Goal: Task Accomplishment & Management: Manage account settings

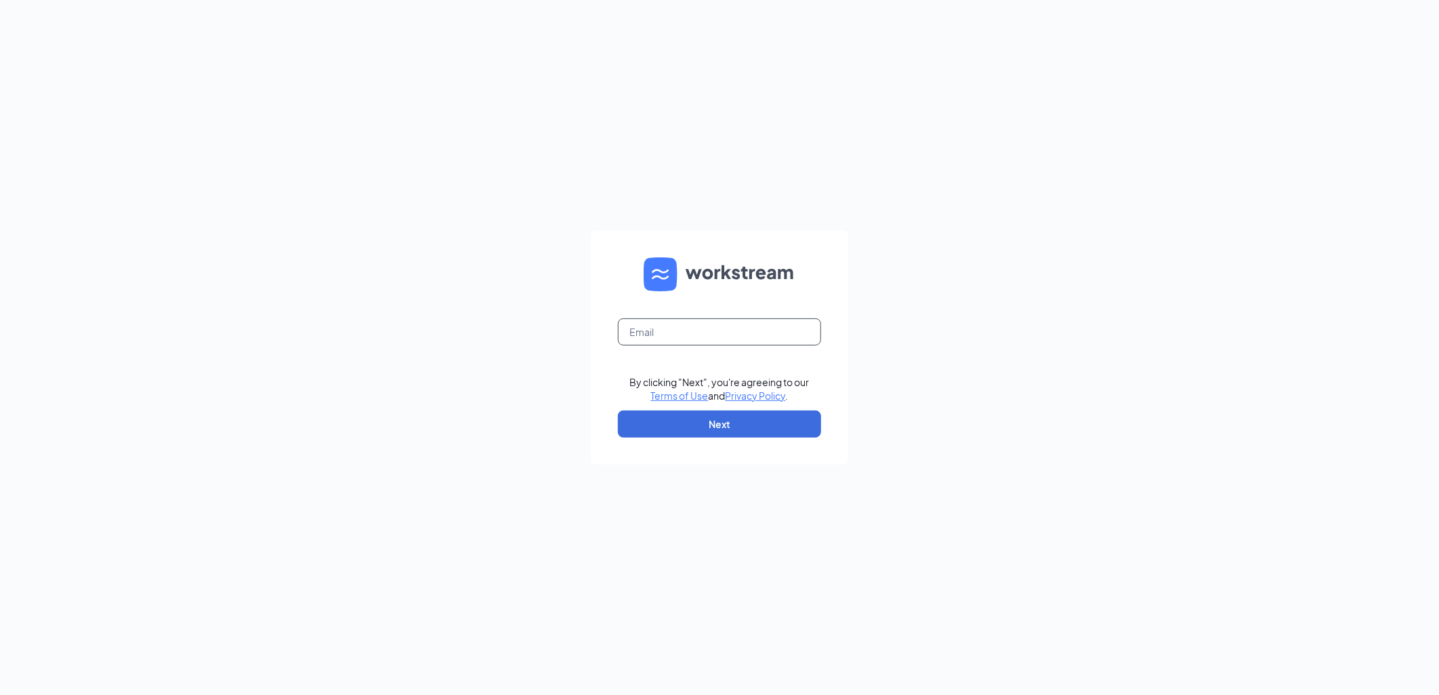
click at [747, 342] on input "text" at bounding box center [719, 331] width 203 height 27
type input "[PERSON_NAME][EMAIL_ADDRESS][PERSON_NAME][DOMAIN_NAME]"
click at [764, 415] on button "Next" at bounding box center [719, 424] width 203 height 27
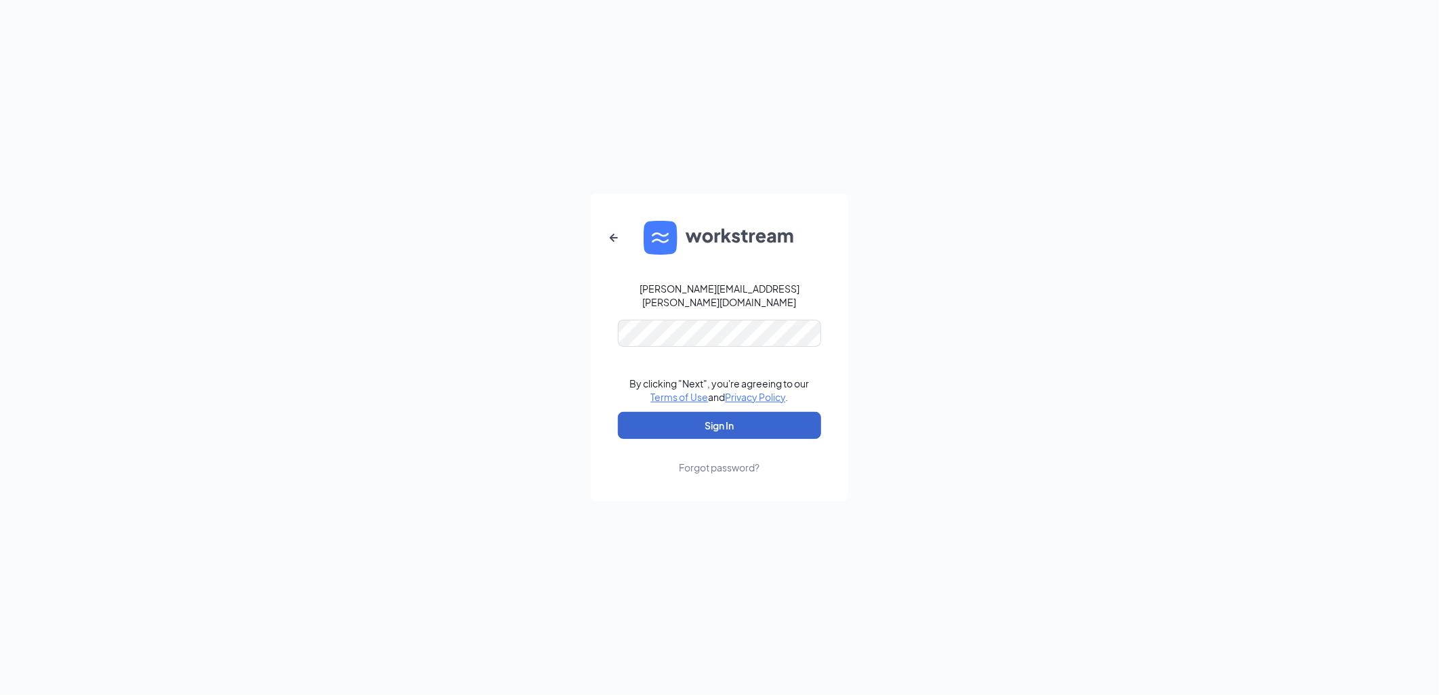
click at [732, 415] on button "Sign In" at bounding box center [719, 425] width 203 height 27
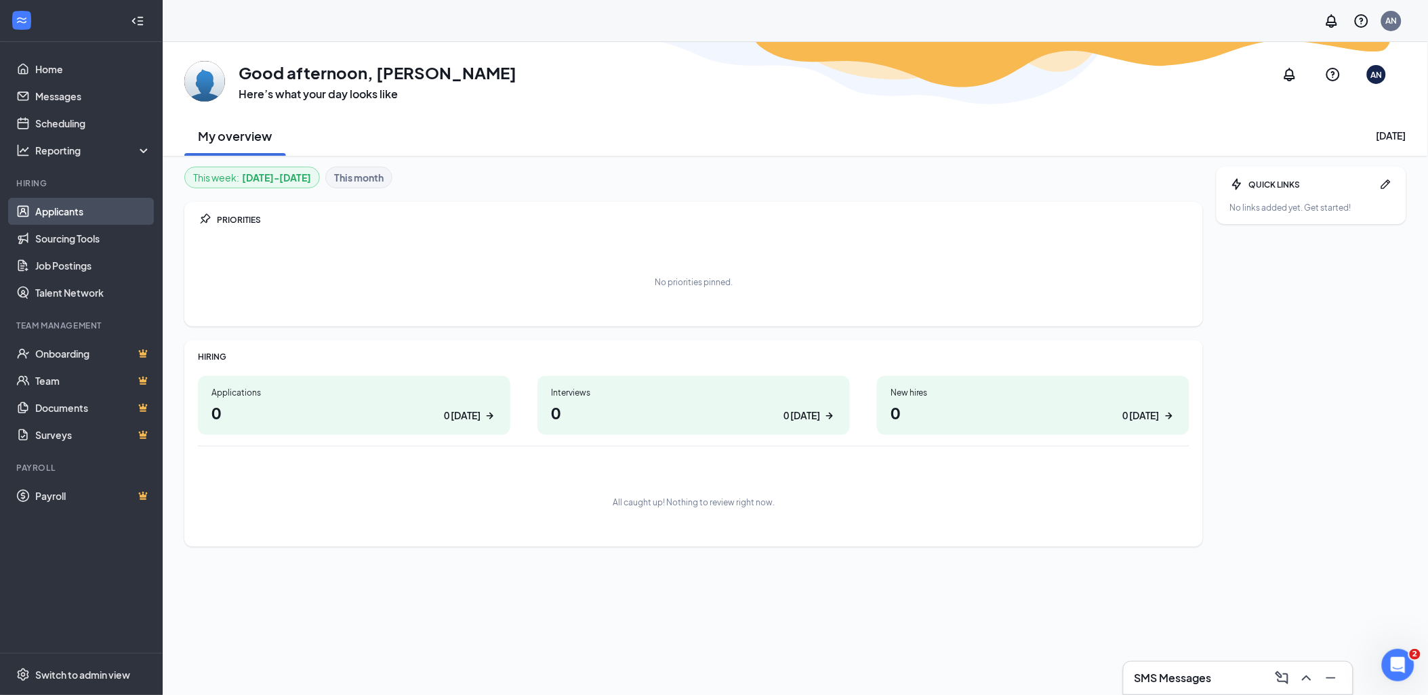
click at [58, 206] on link "Applicants" at bounding box center [93, 211] width 116 height 27
